Goal: Communication & Community: Answer question/provide support

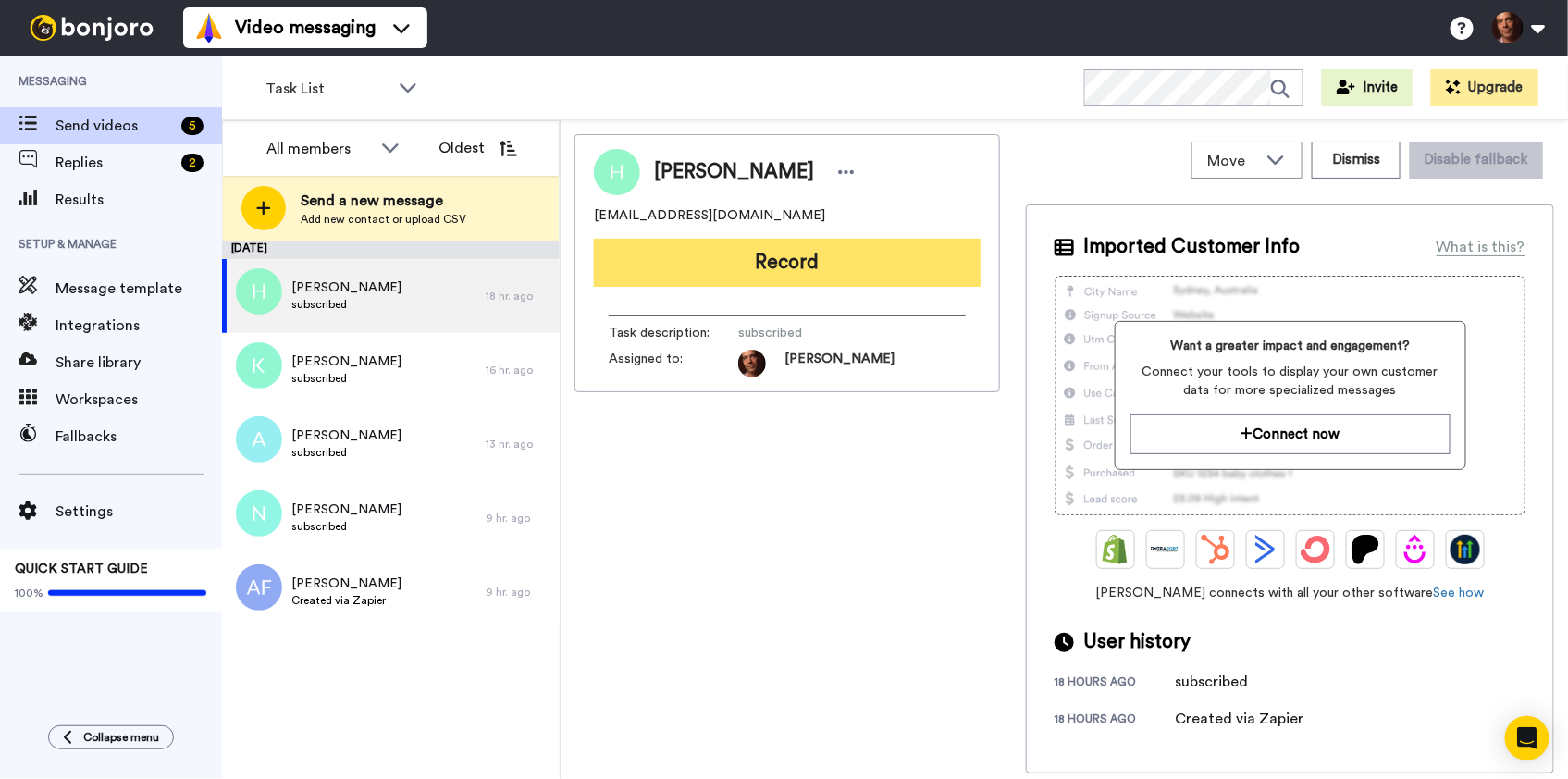
click at [713, 260] on button "Record" at bounding box center [787, 262] width 387 height 48
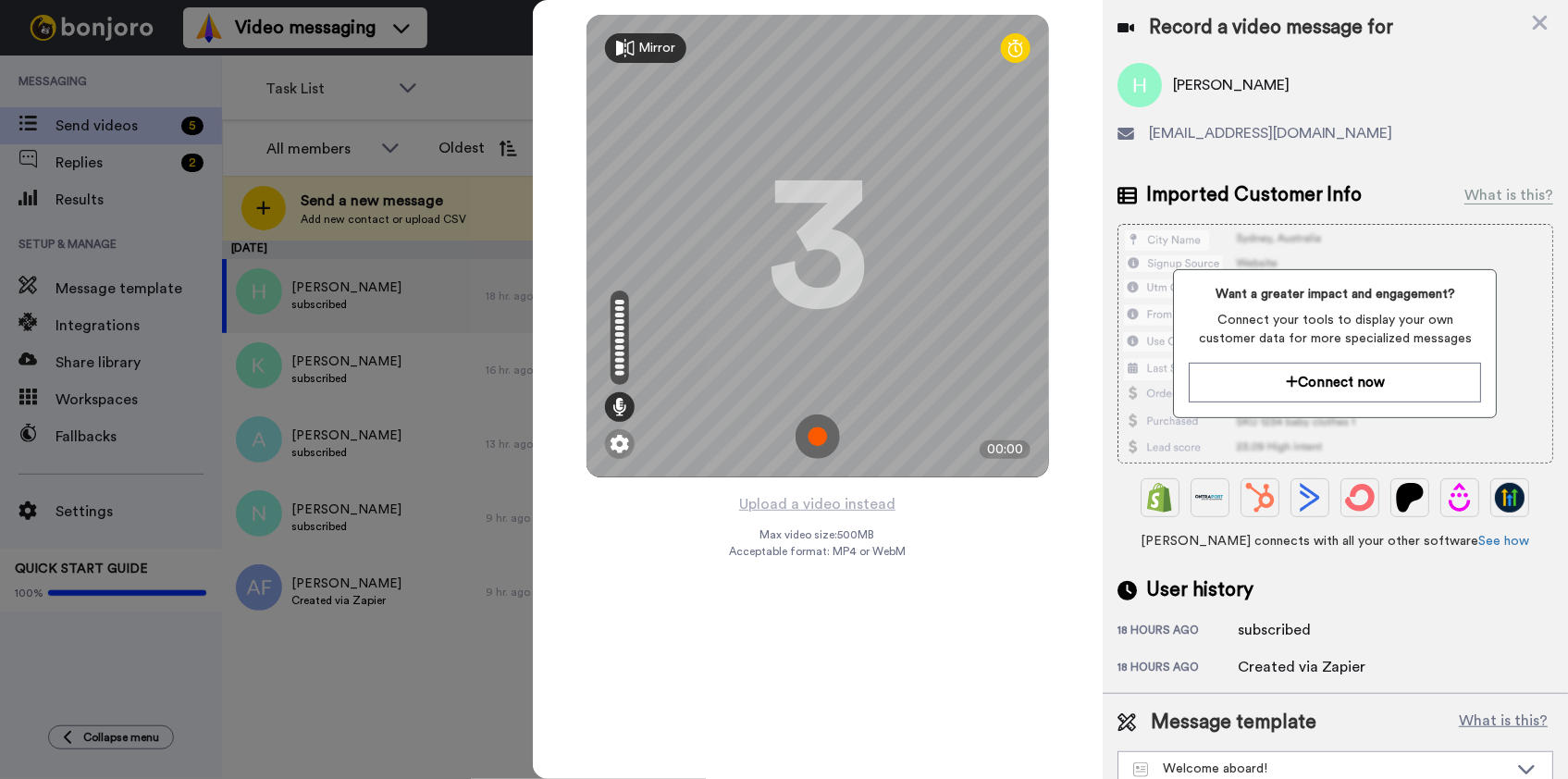
click at [824, 442] on img at bounding box center [817, 436] width 45 height 45
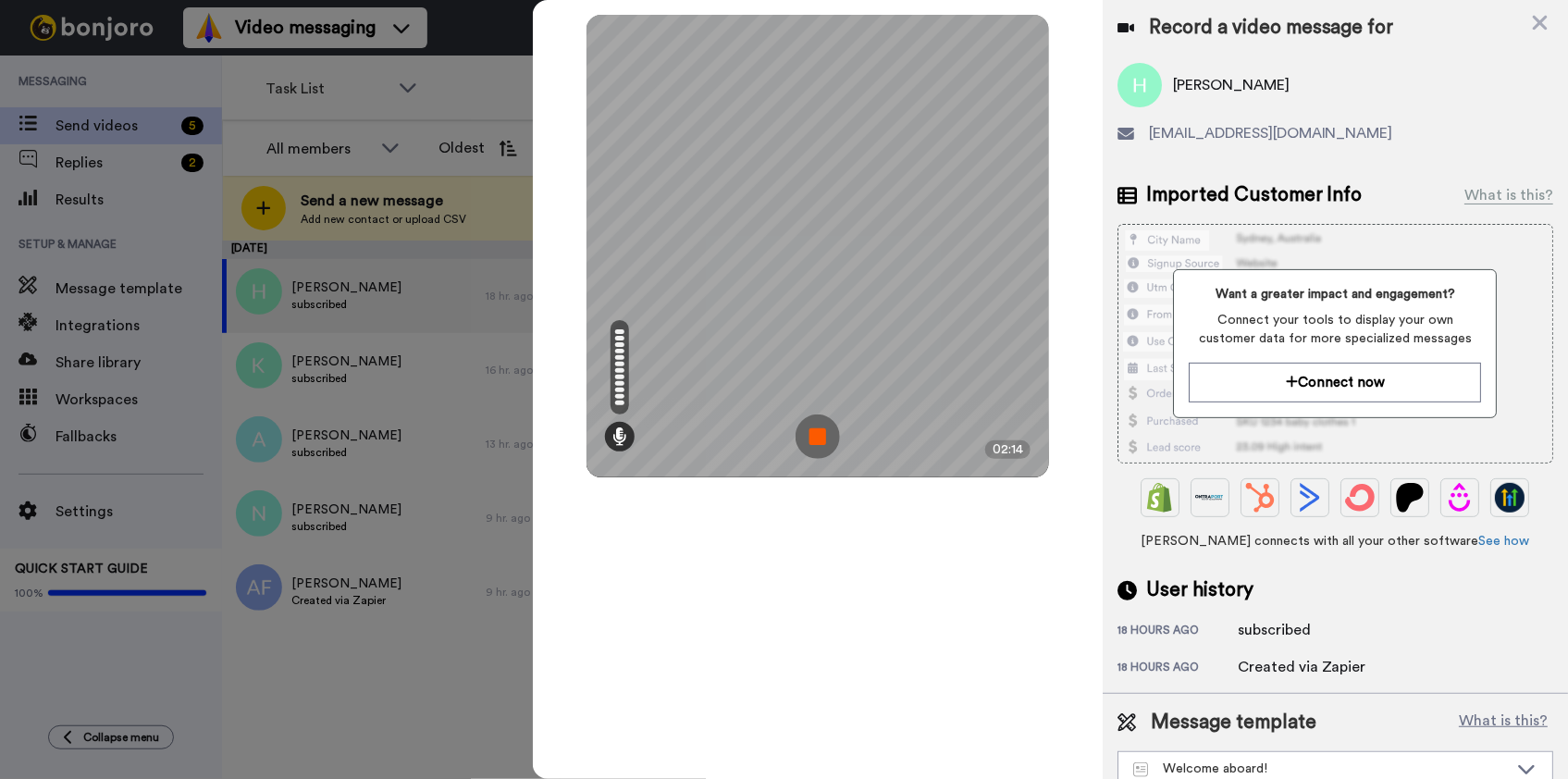
click at [824, 442] on img at bounding box center [817, 436] width 45 height 45
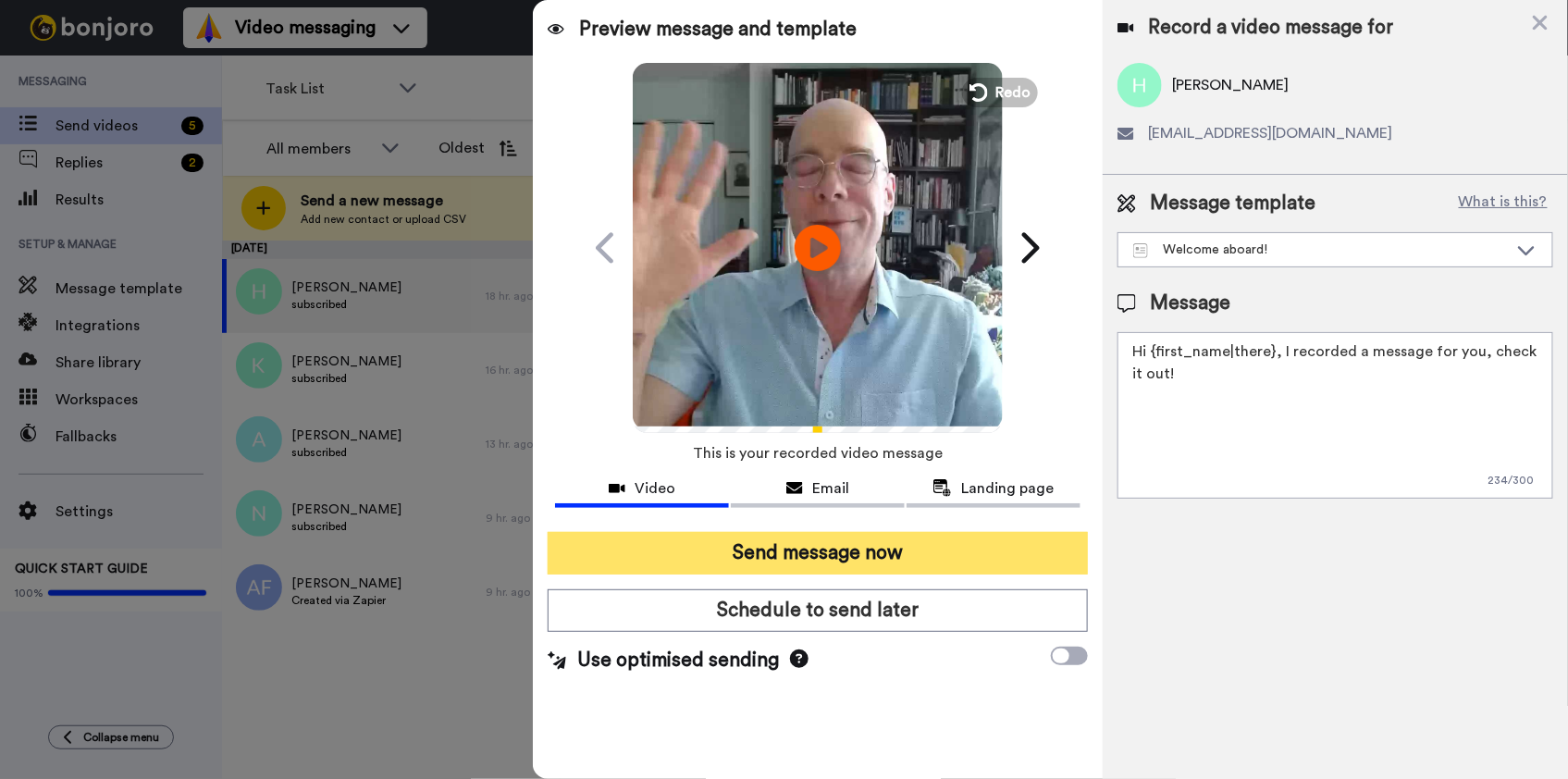
click at [885, 544] on button "Send message now" at bounding box center [817, 553] width 540 height 43
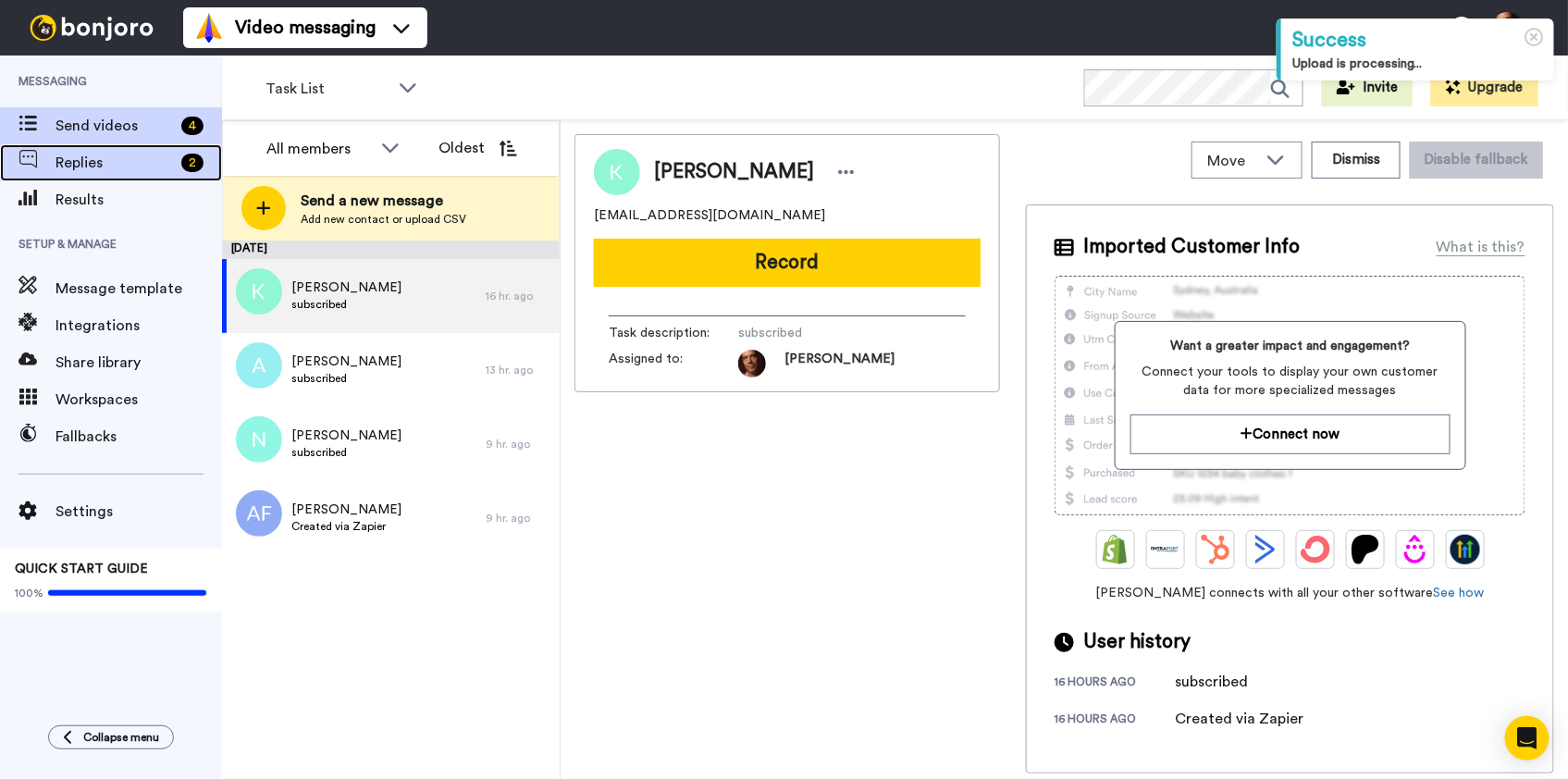
click at [137, 162] on span "Replies" at bounding box center [115, 163] width 119 height 22
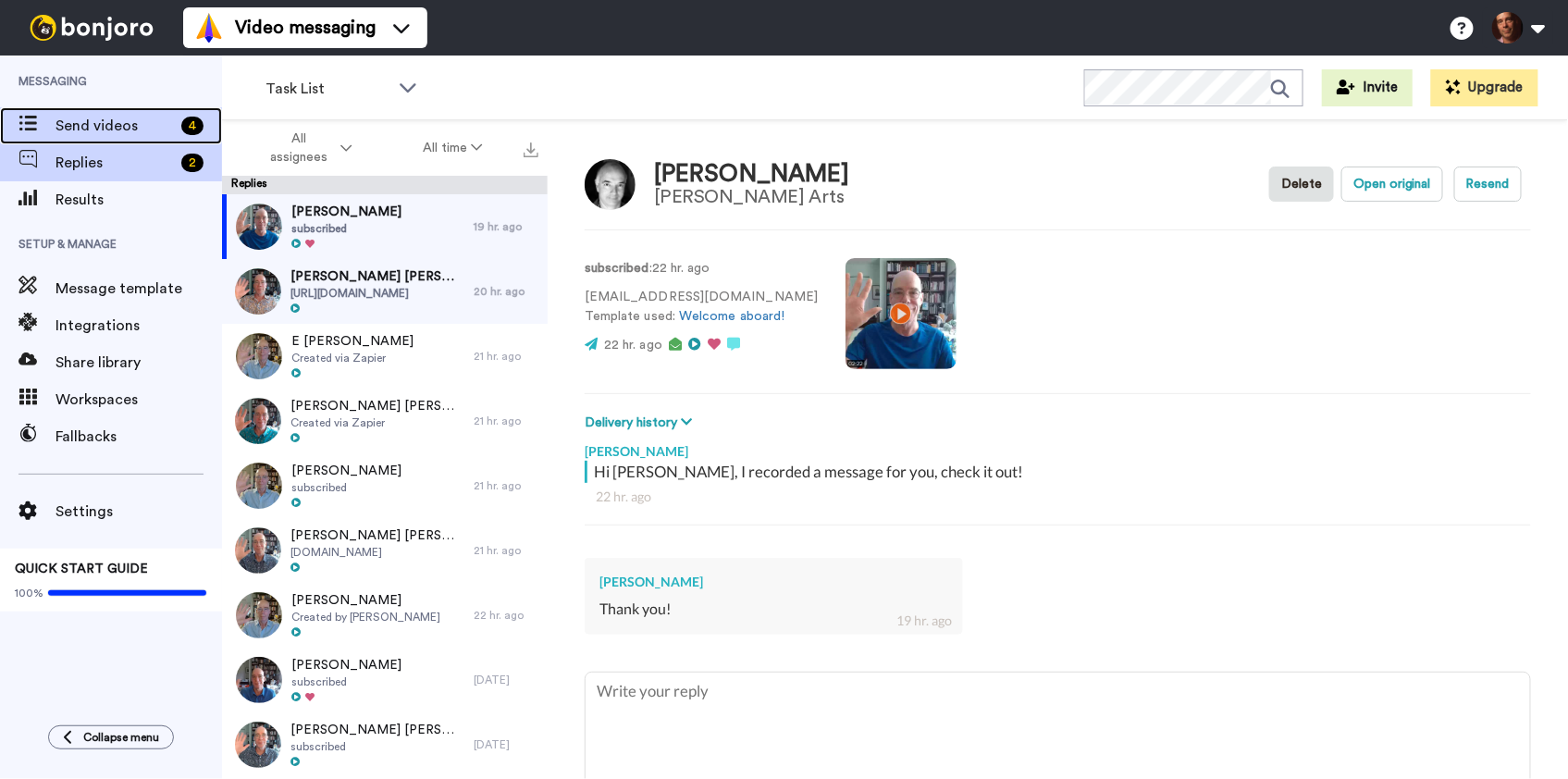
click at [147, 139] on div "Send videos 4" at bounding box center [111, 126] width 222 height 37
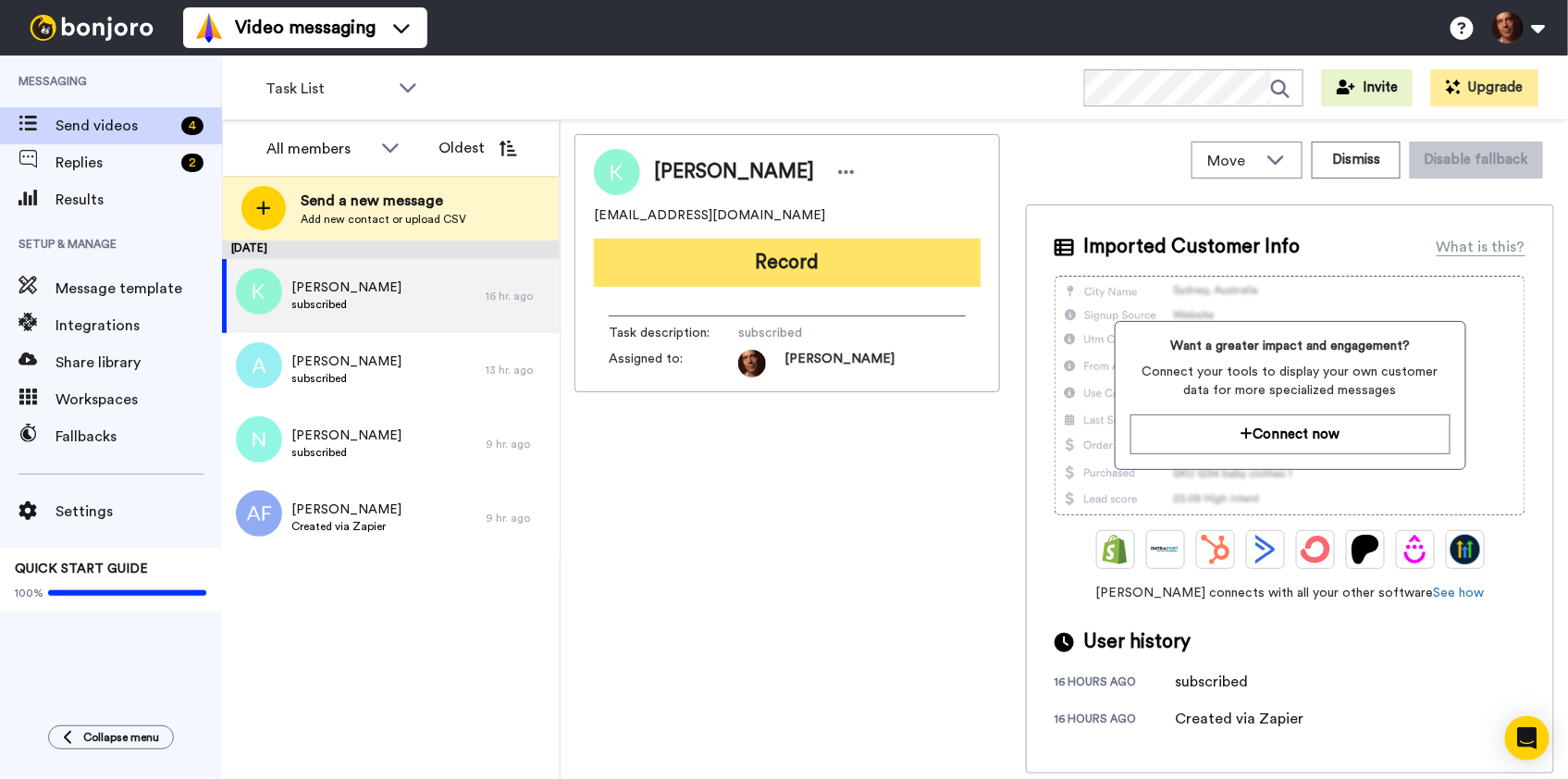
click at [725, 269] on button "Record" at bounding box center [787, 262] width 387 height 48
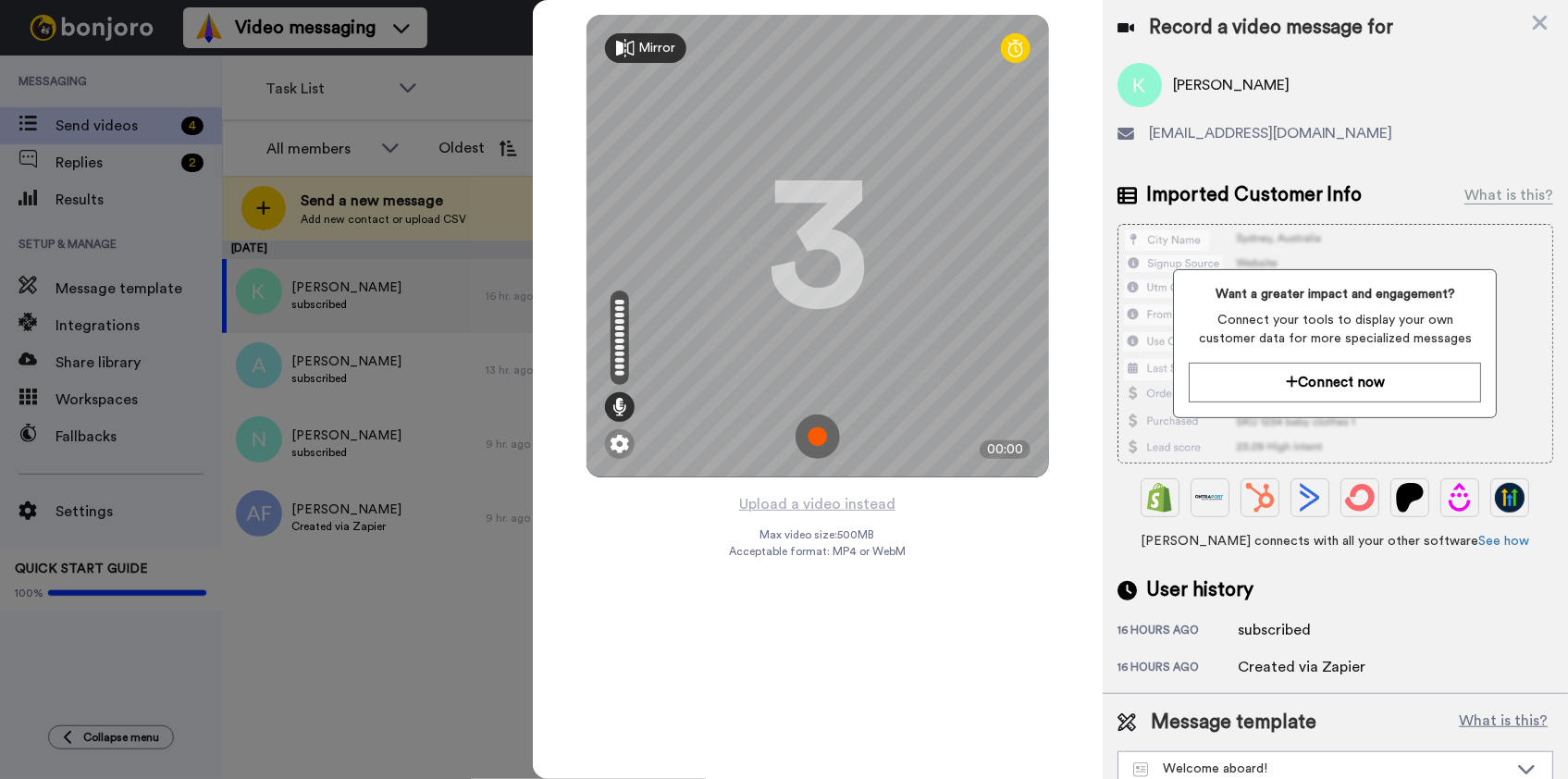
click at [815, 433] on img at bounding box center [817, 436] width 45 height 45
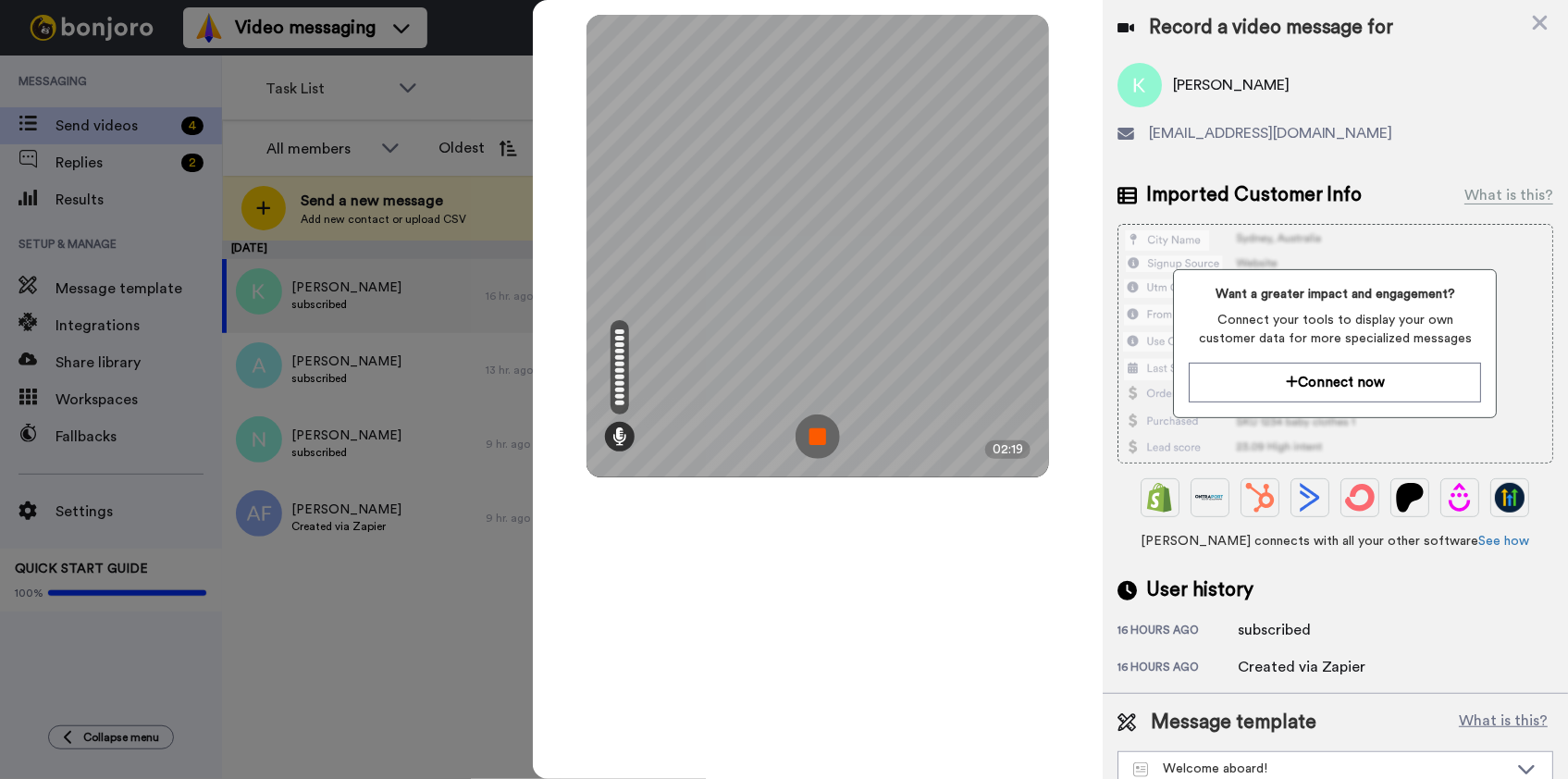
click at [815, 433] on img at bounding box center [817, 436] width 45 height 45
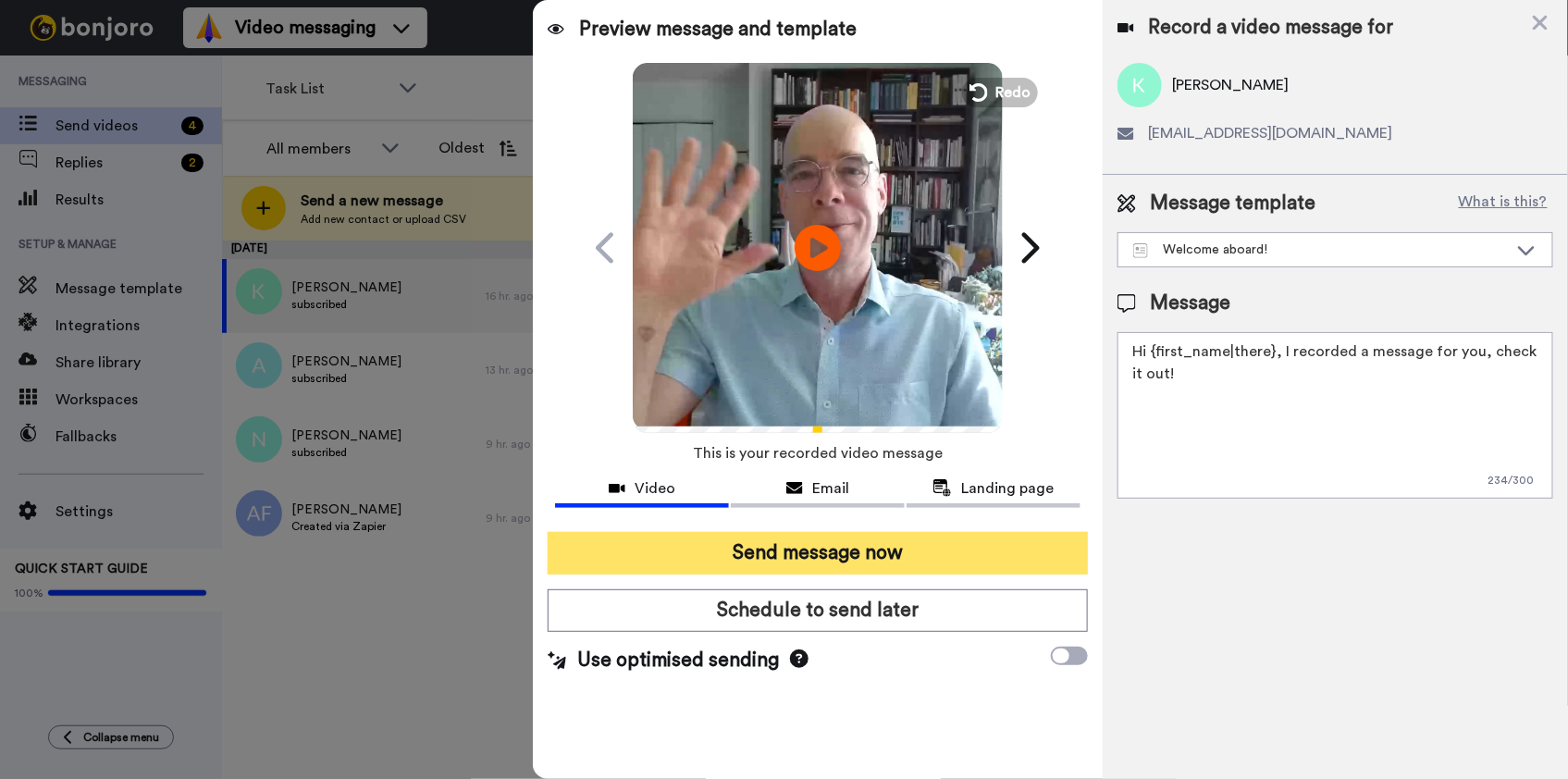
click at [776, 548] on button "Send message now" at bounding box center [817, 553] width 540 height 43
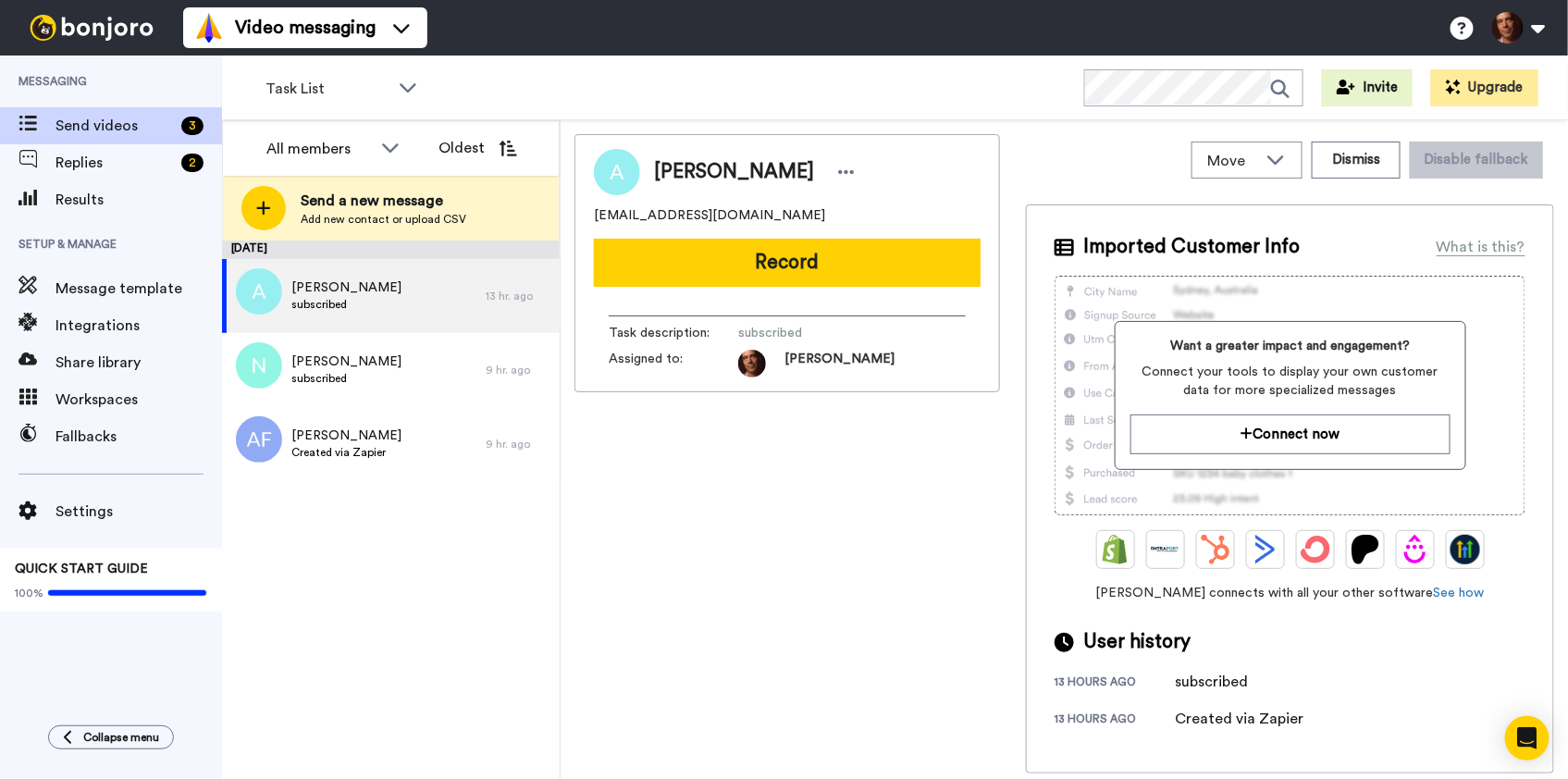
click at [392, 285] on div "Alfredo Scaroina subscribed" at bounding box center [354, 296] width 263 height 74
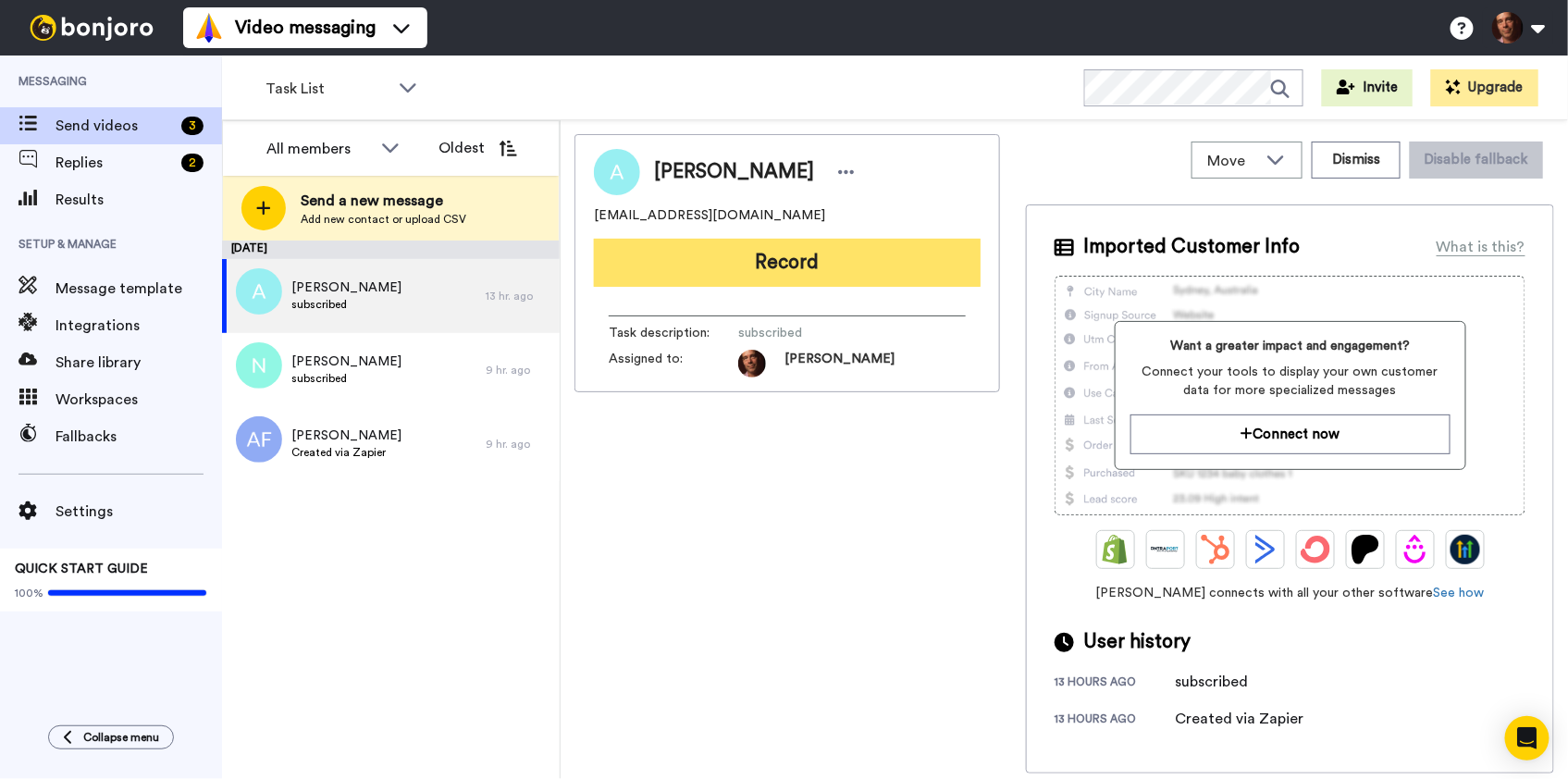
click at [719, 259] on button "Record" at bounding box center [787, 262] width 387 height 48
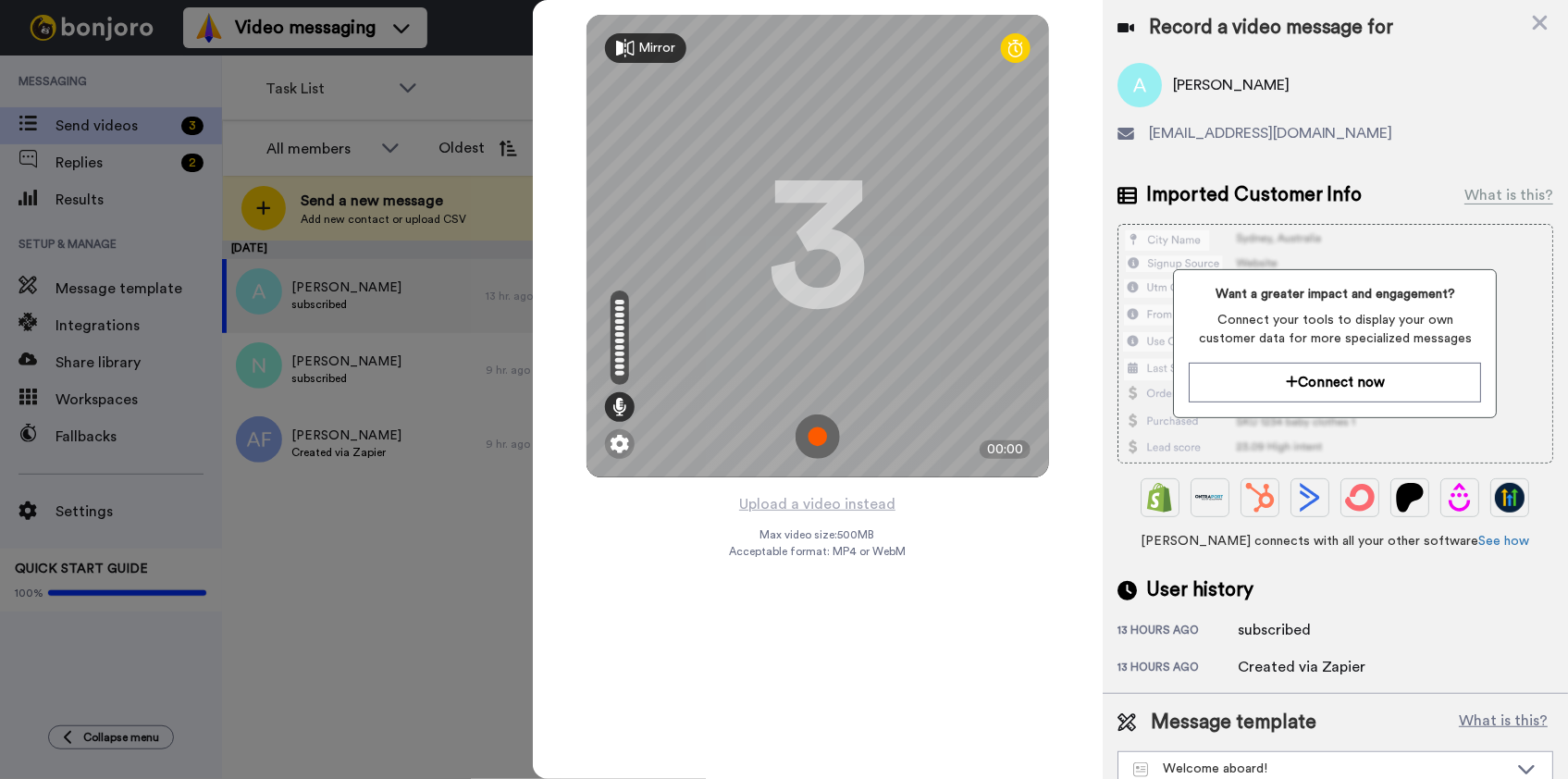
click at [813, 439] on img at bounding box center [817, 436] width 45 height 45
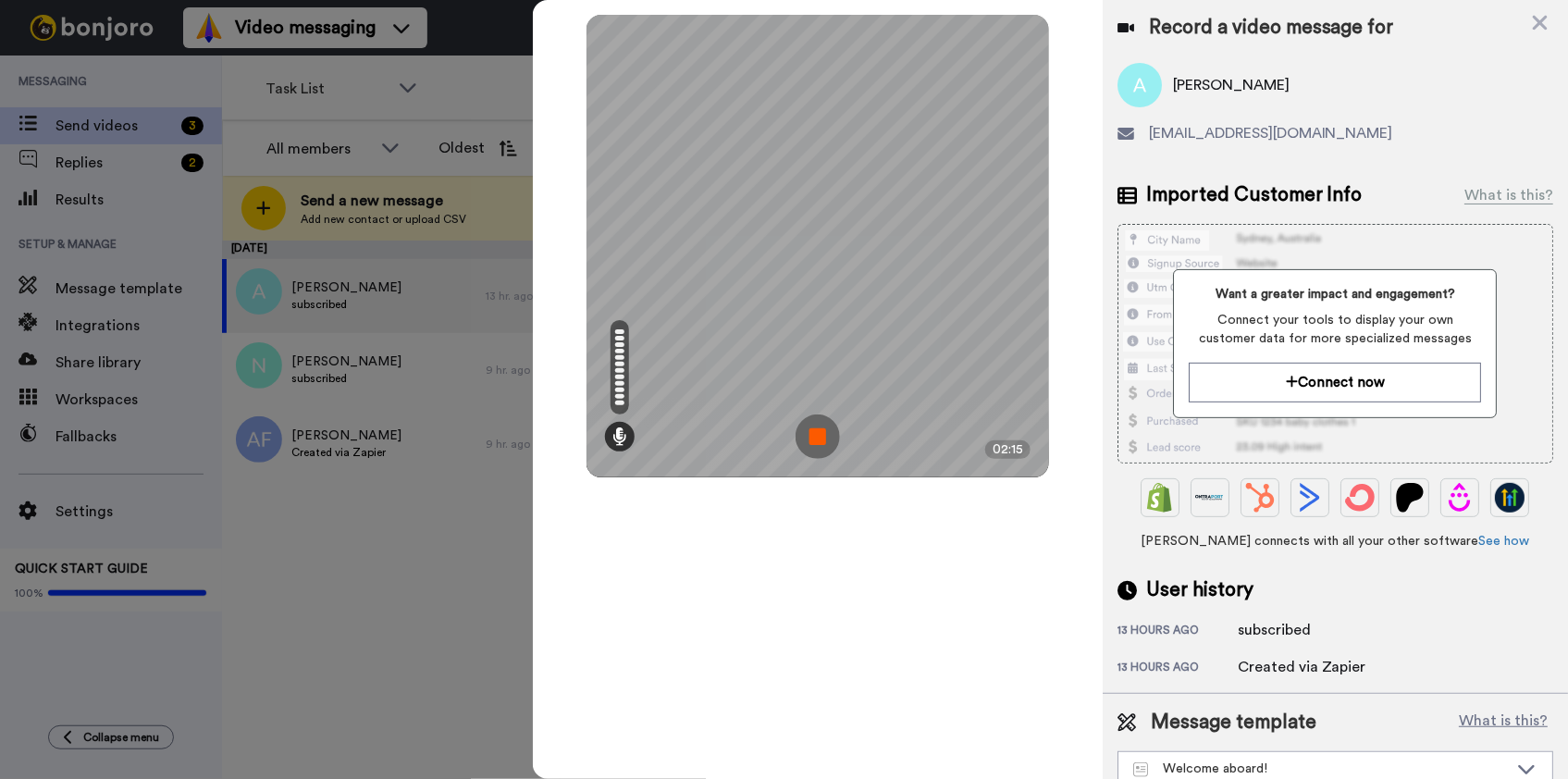
click at [813, 439] on img at bounding box center [817, 436] width 45 height 45
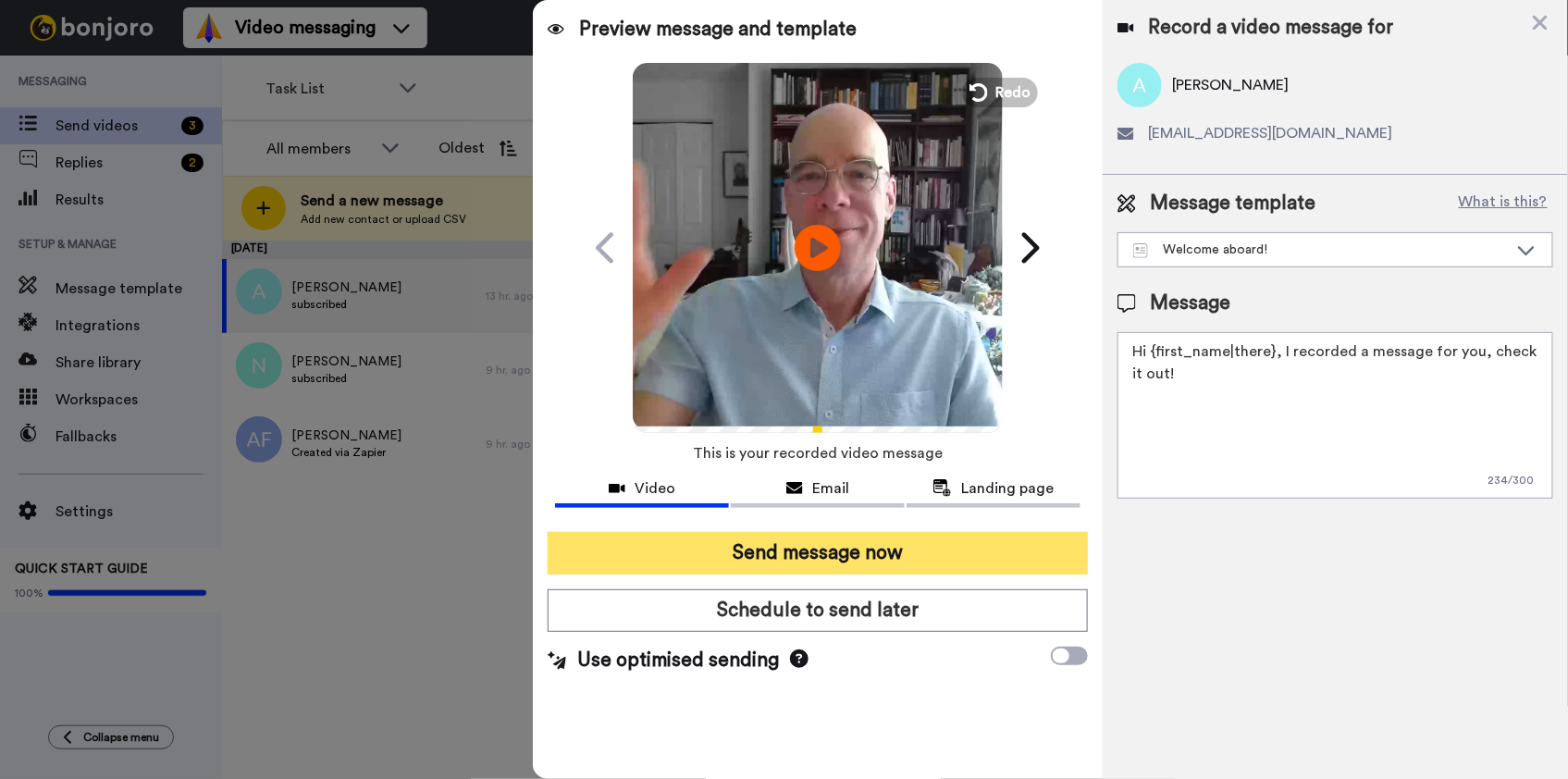
click at [812, 555] on button "Send message now" at bounding box center [817, 553] width 540 height 43
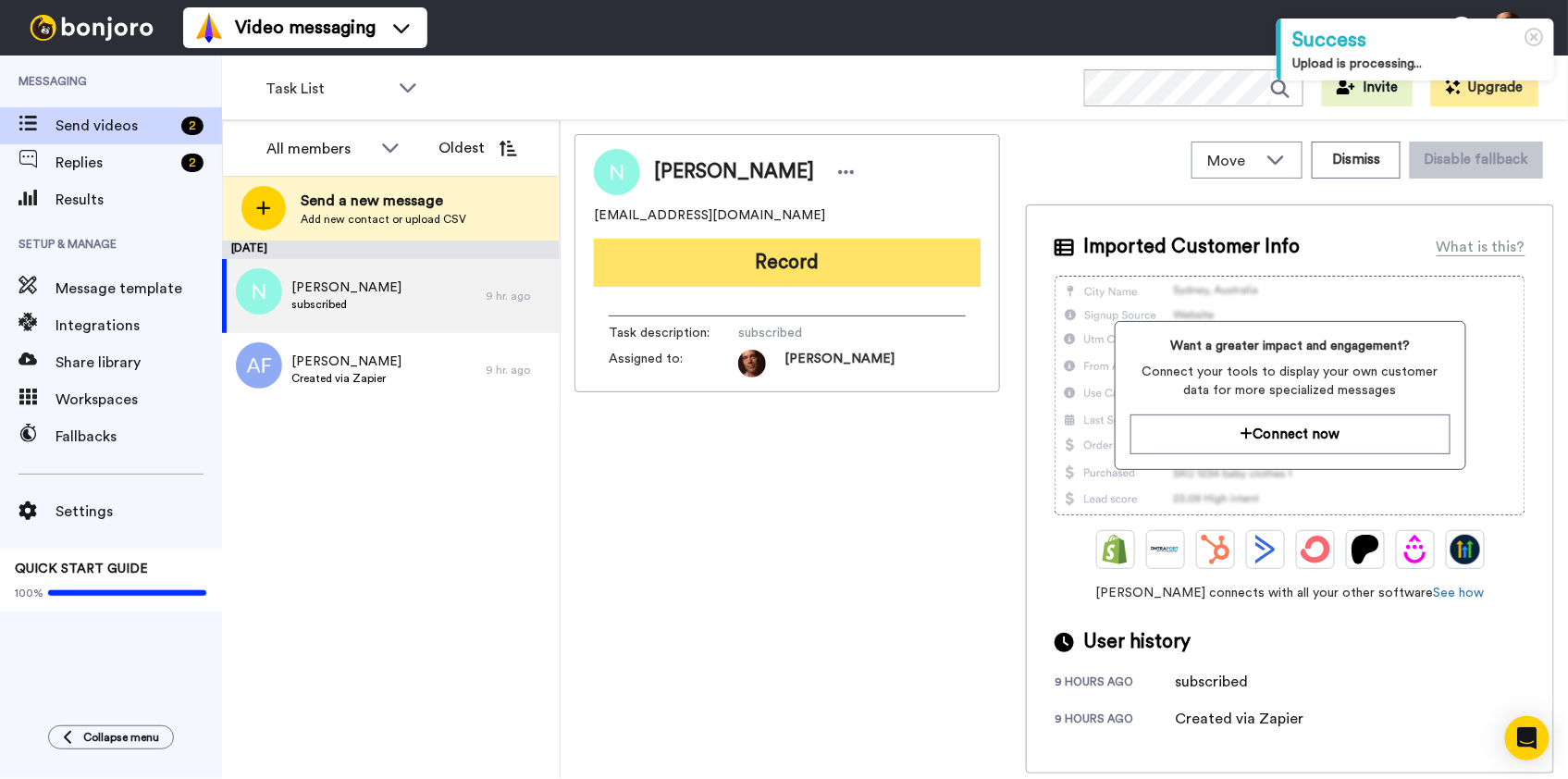
click at [804, 263] on button "Record" at bounding box center [787, 262] width 387 height 48
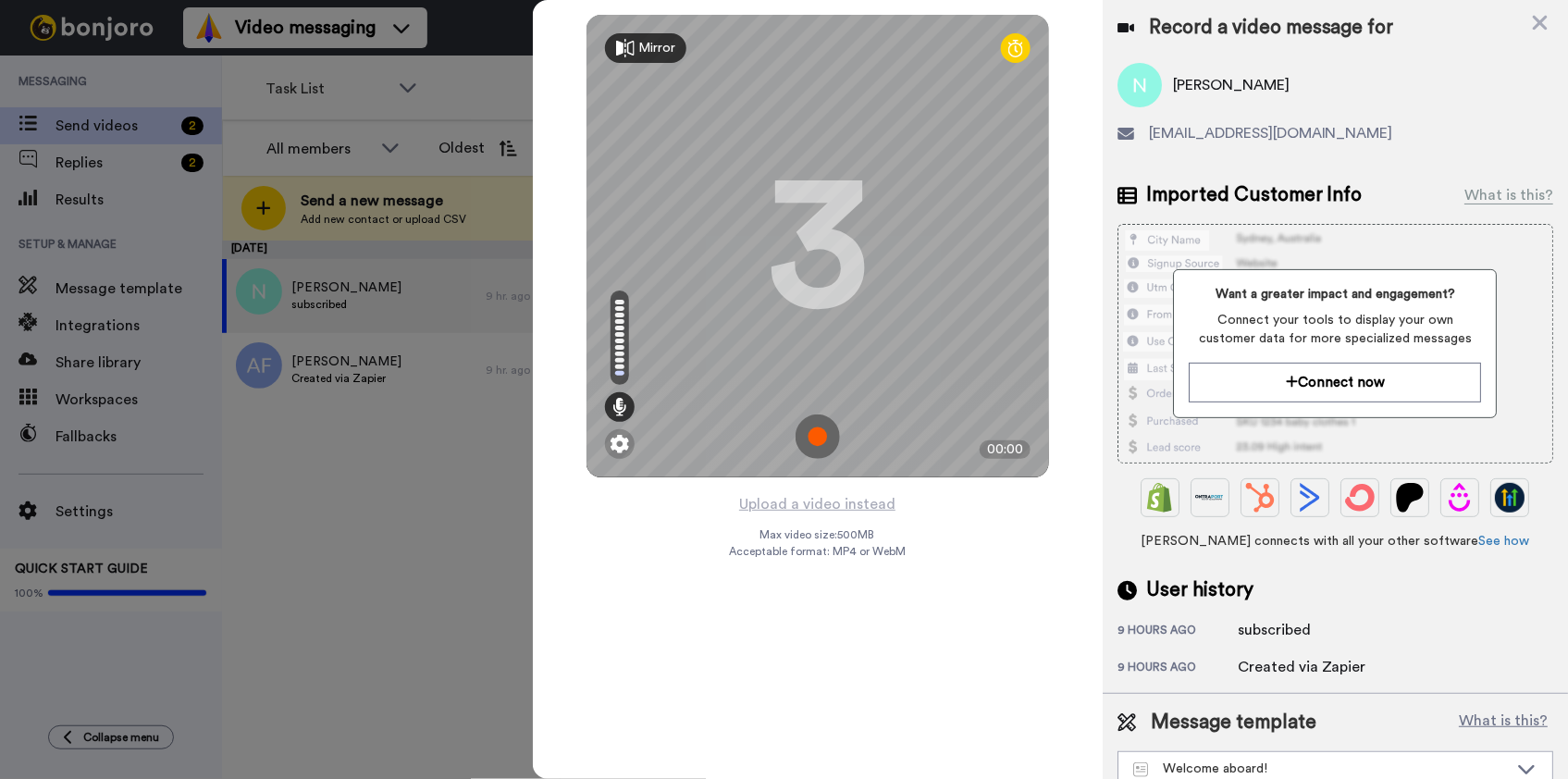
click at [815, 434] on img at bounding box center [817, 436] width 45 height 45
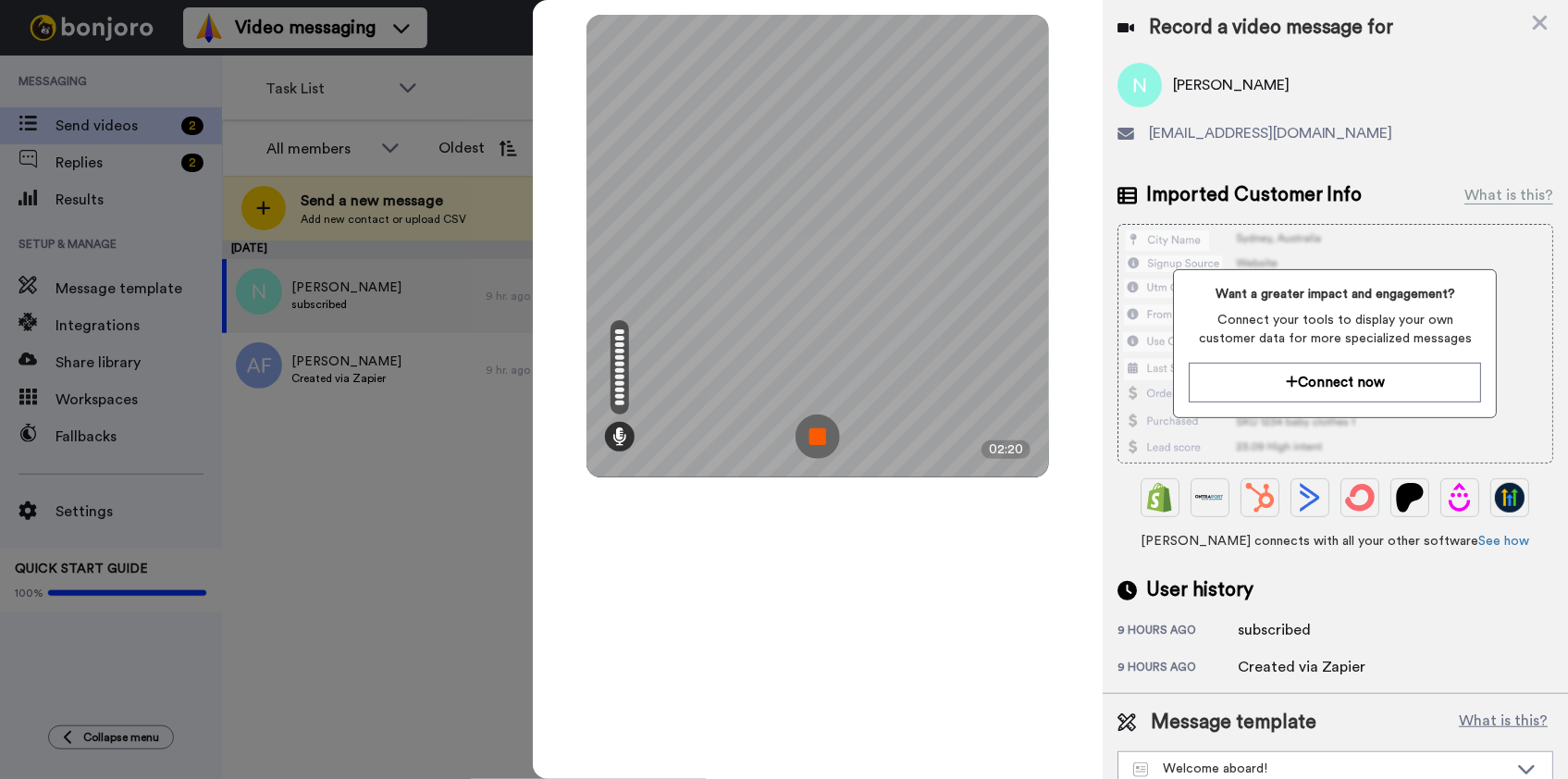
click at [815, 434] on img at bounding box center [817, 436] width 45 height 45
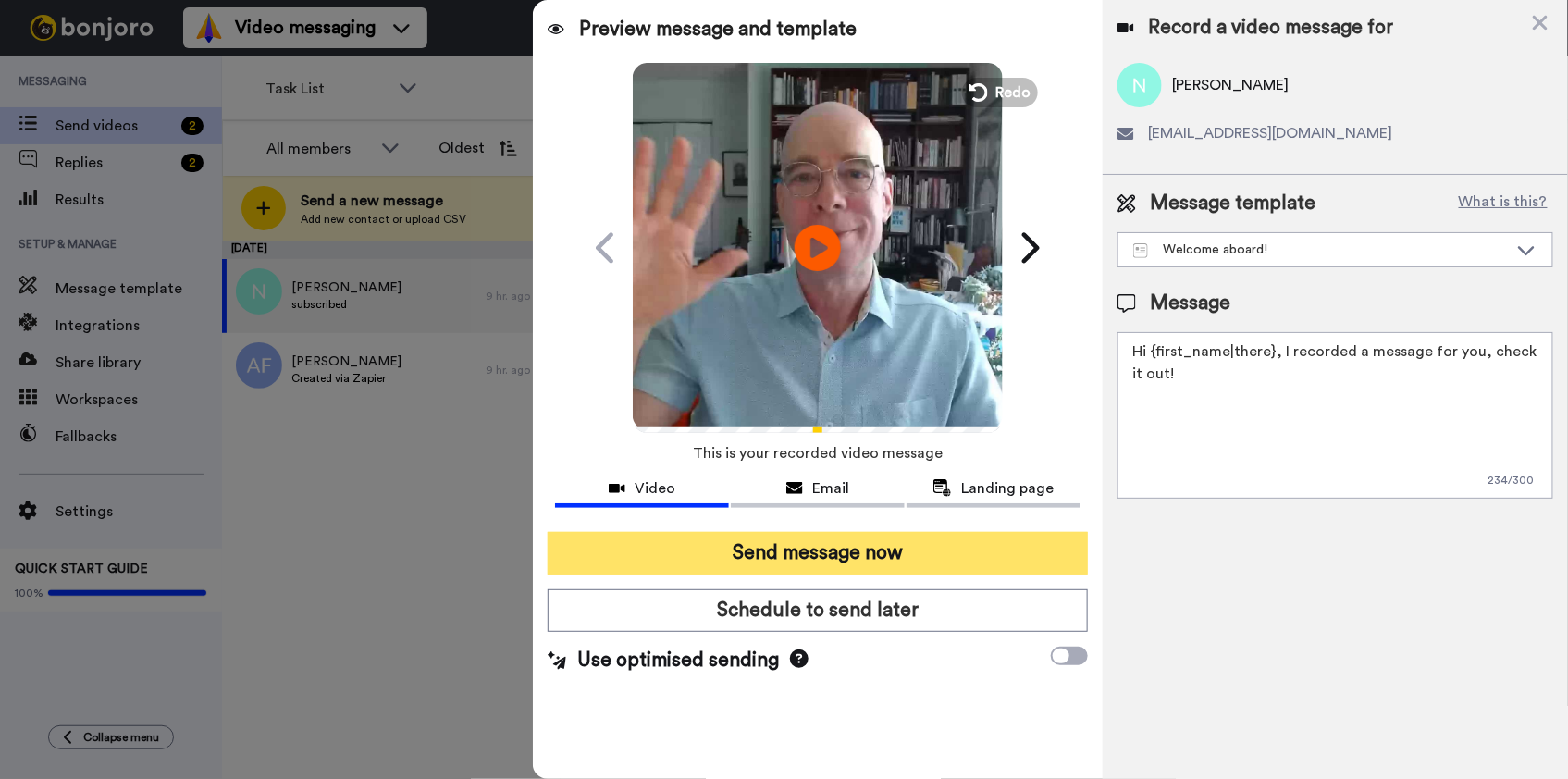
click at [759, 554] on button "Send message now" at bounding box center [817, 553] width 540 height 43
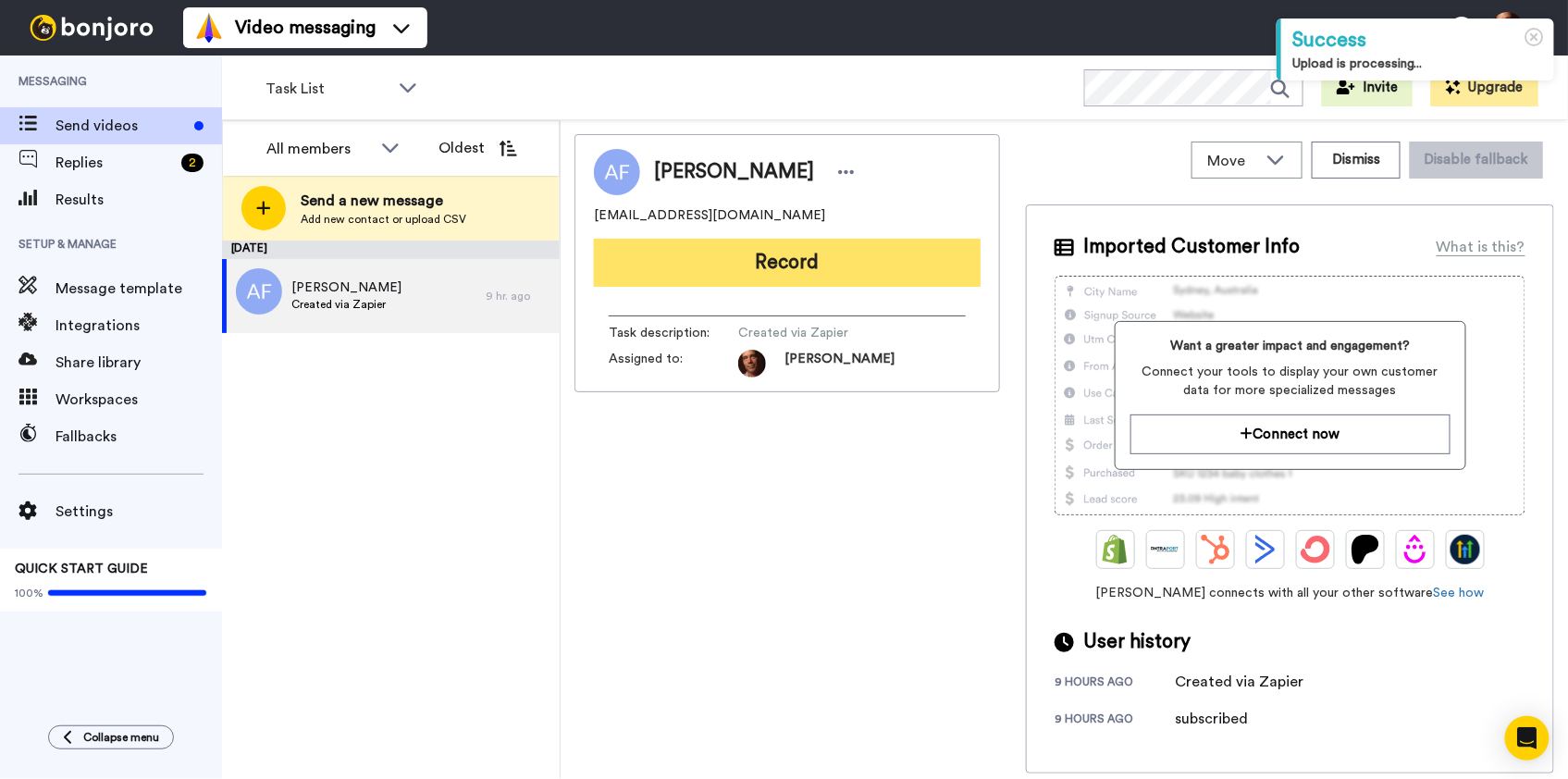
click at [793, 264] on button "Record" at bounding box center [787, 262] width 387 height 48
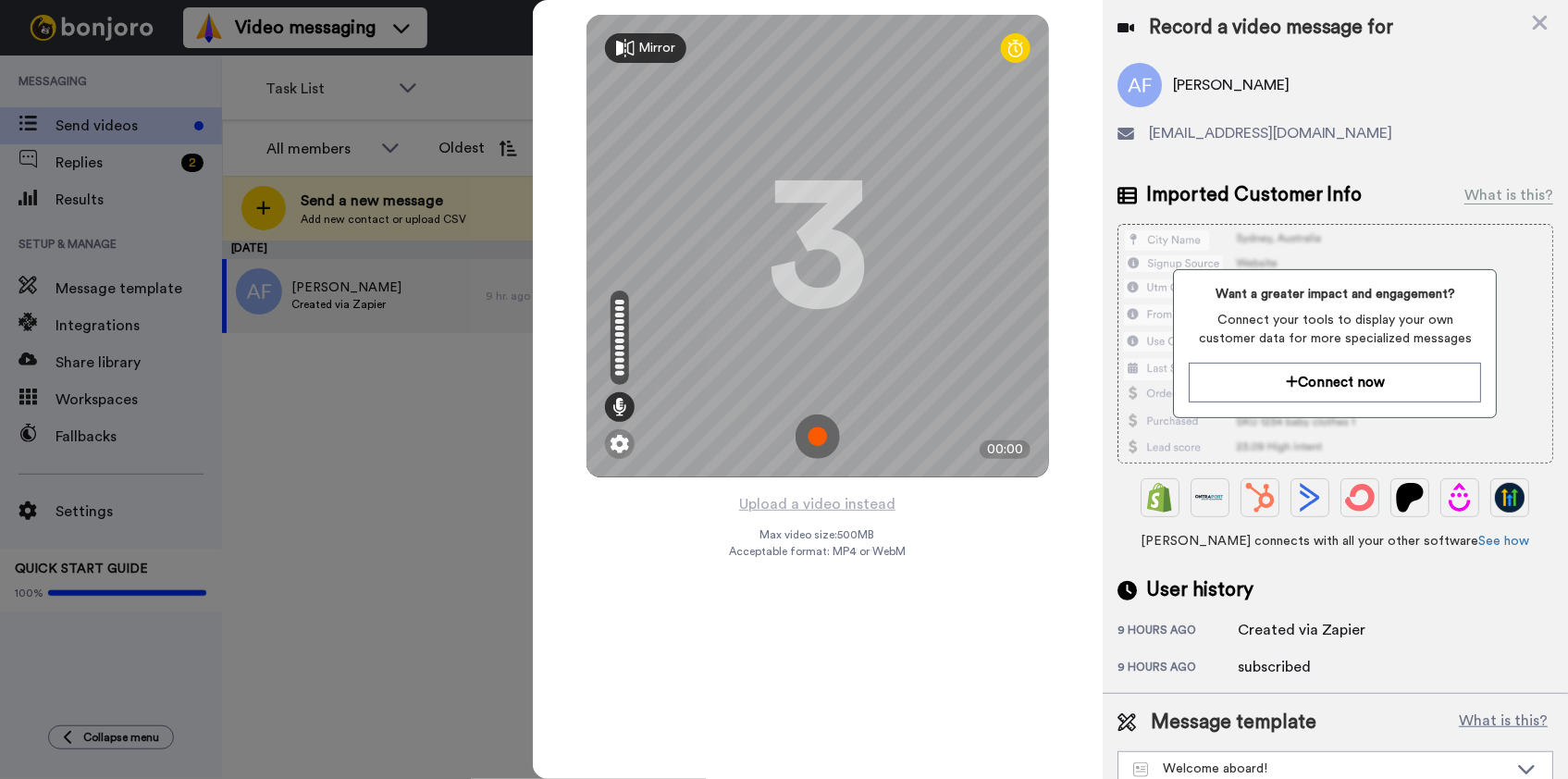
click at [814, 441] on img at bounding box center [817, 436] width 45 height 45
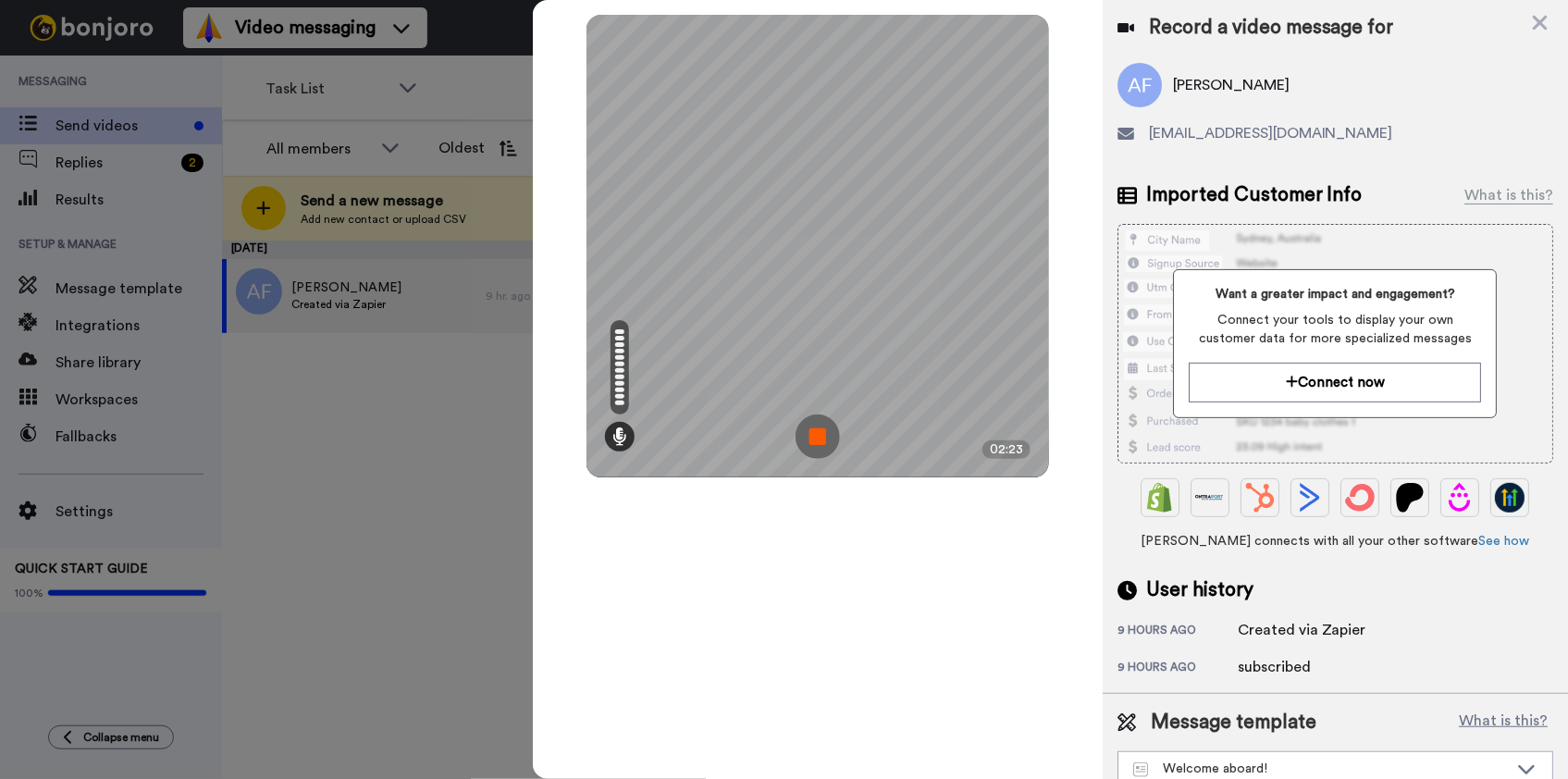
click at [814, 441] on img at bounding box center [817, 436] width 45 height 45
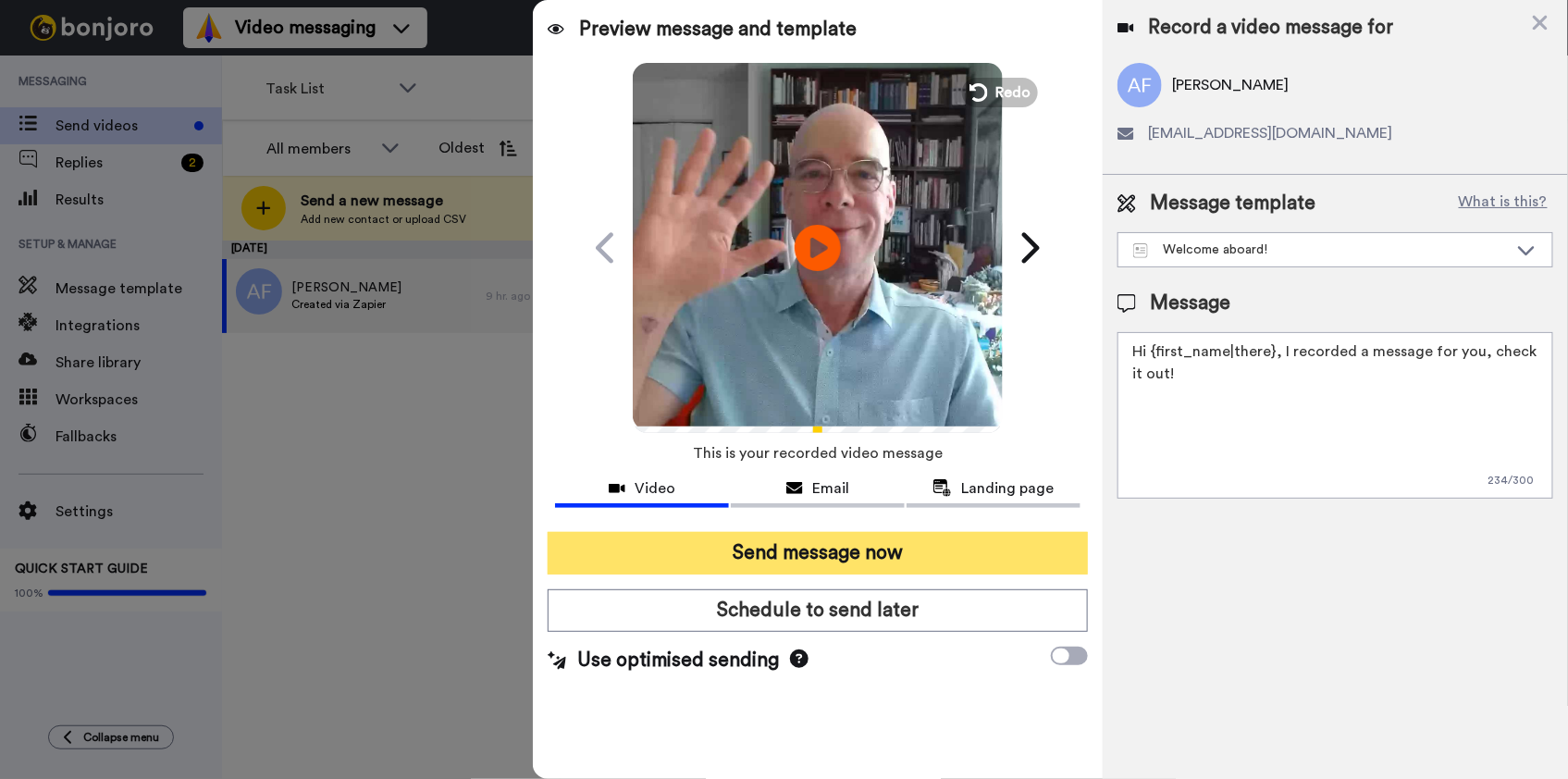
click at [774, 559] on button "Send message now" at bounding box center [817, 553] width 540 height 43
